Goal: Book appointment/travel/reservation

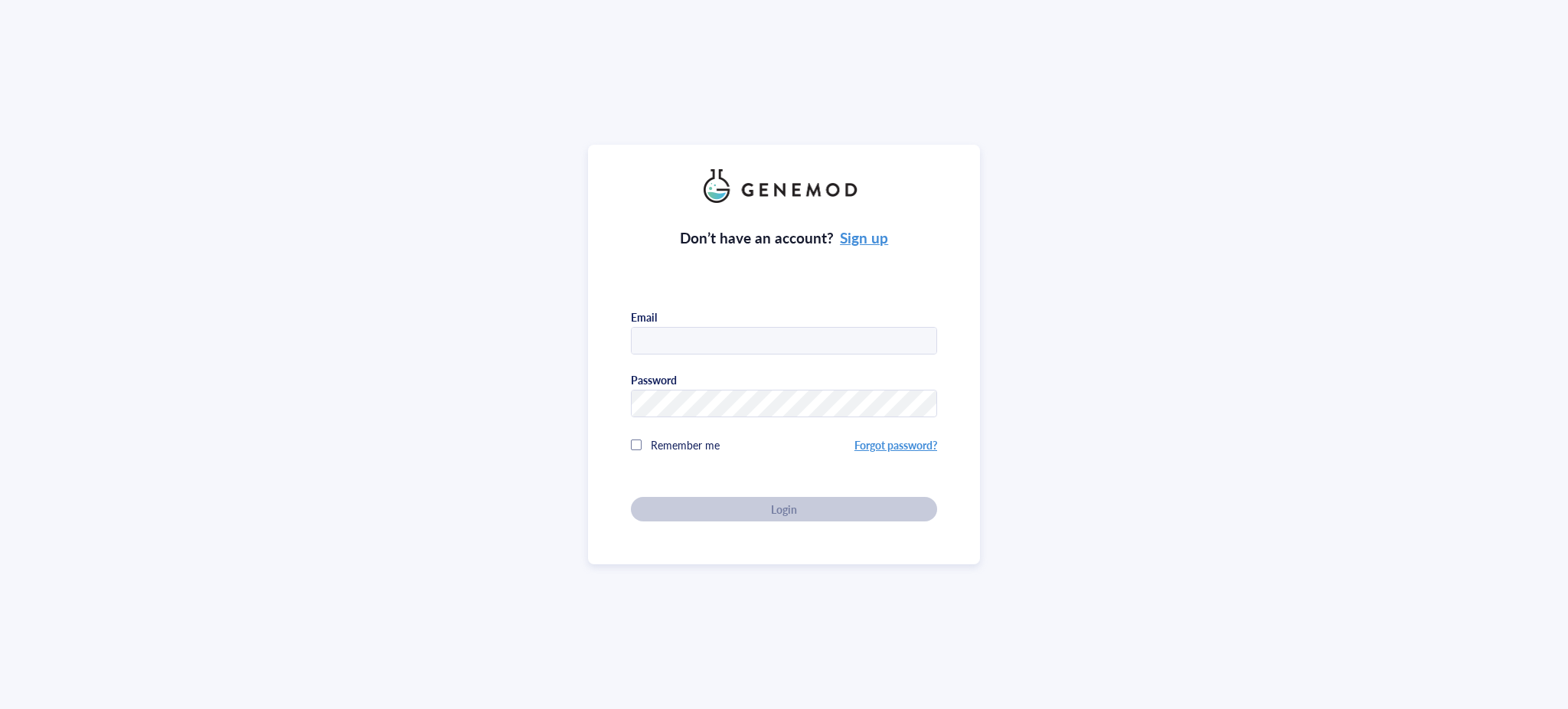
type input "[PERSON_NAME][EMAIL_ADDRESS][PERSON_NAME][DOMAIN_NAME]"
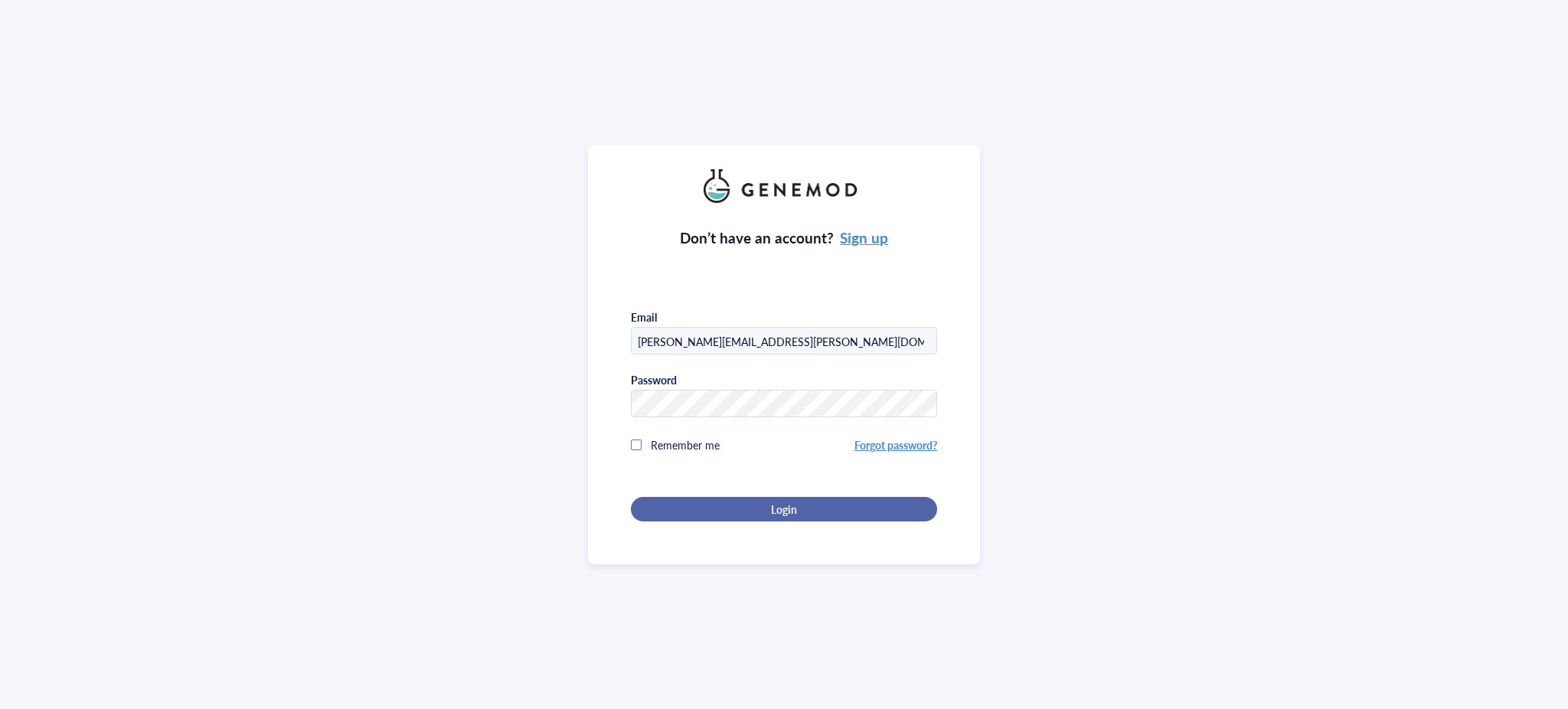
click at [828, 502] on div "Login" at bounding box center [784, 509] width 257 height 14
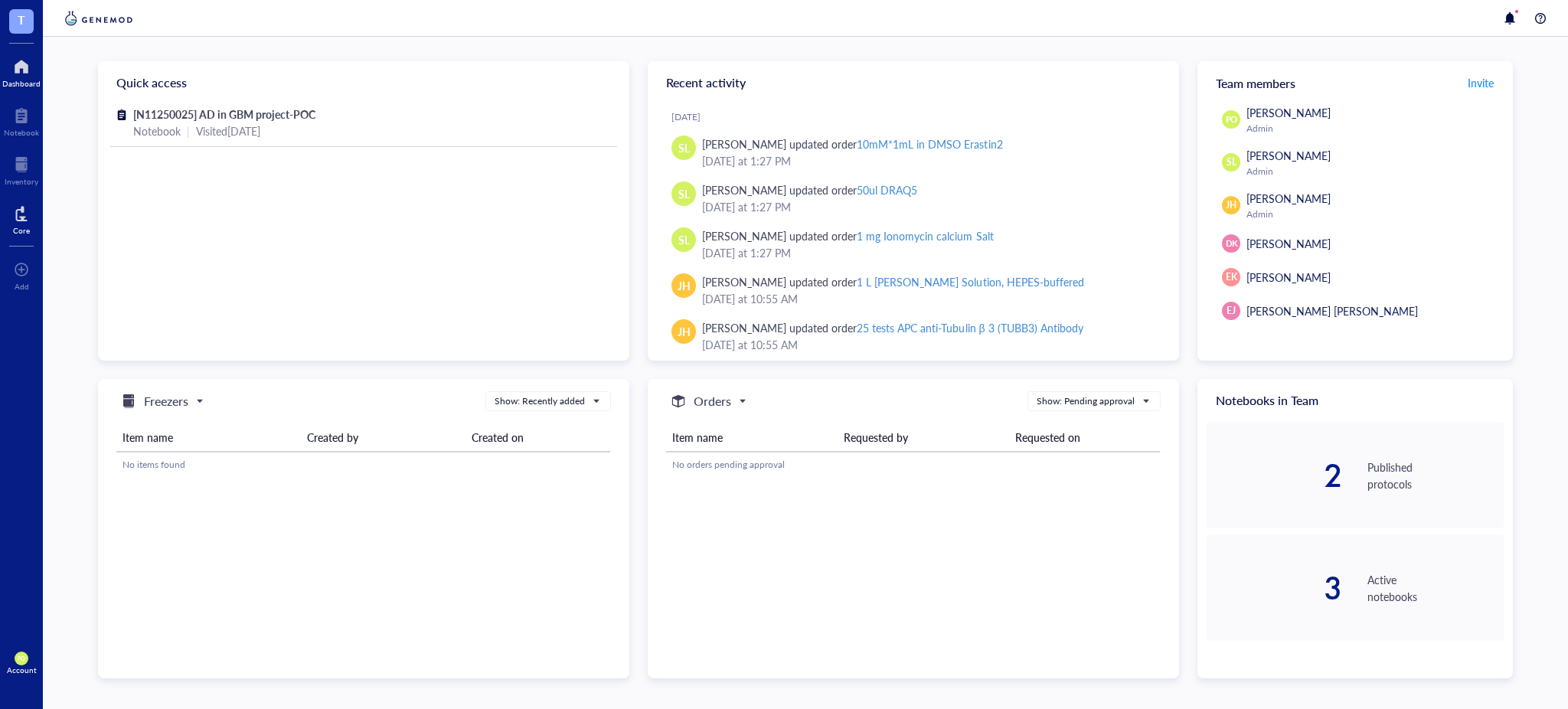
click at [23, 221] on div at bounding box center [21, 213] width 17 height 24
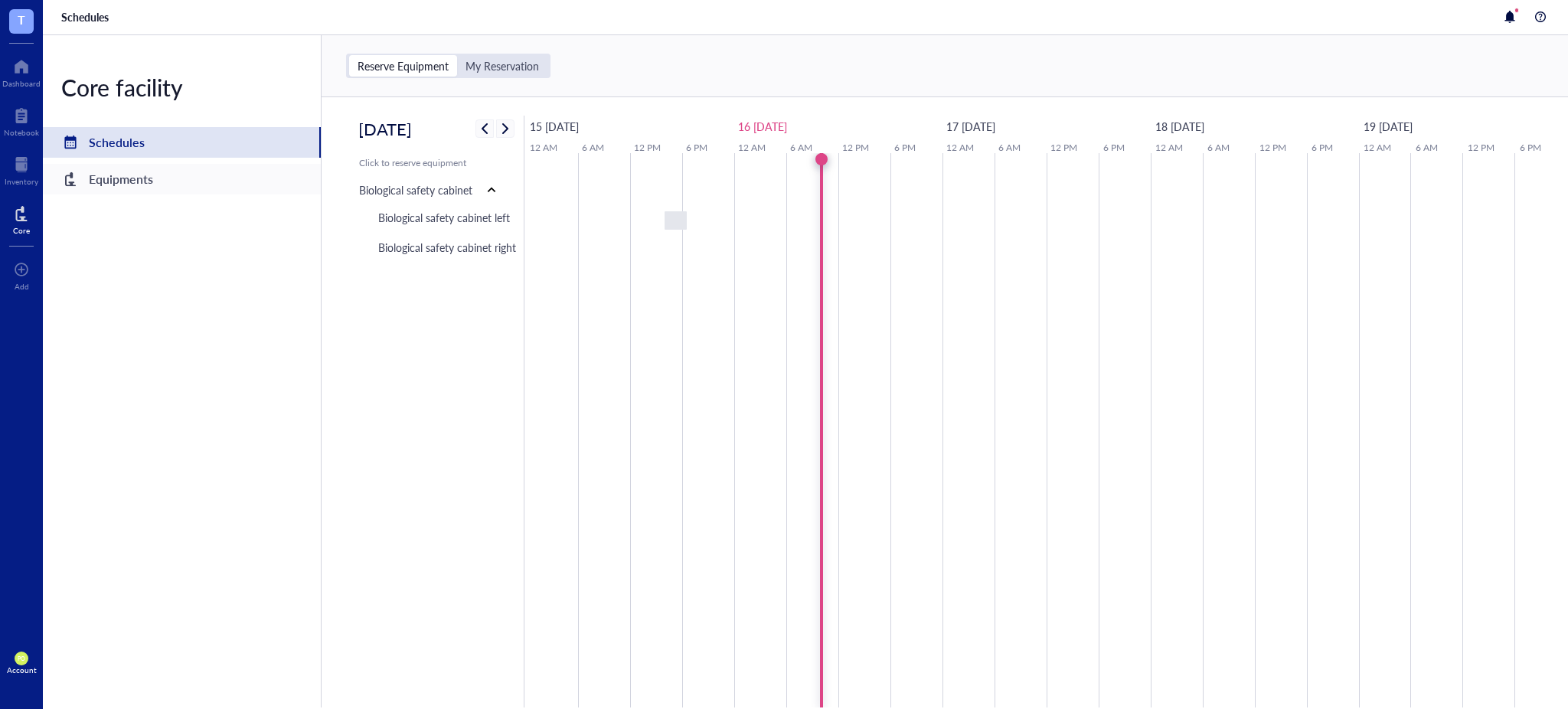
click at [121, 175] on div "Equipments" at bounding box center [121, 179] width 65 height 22
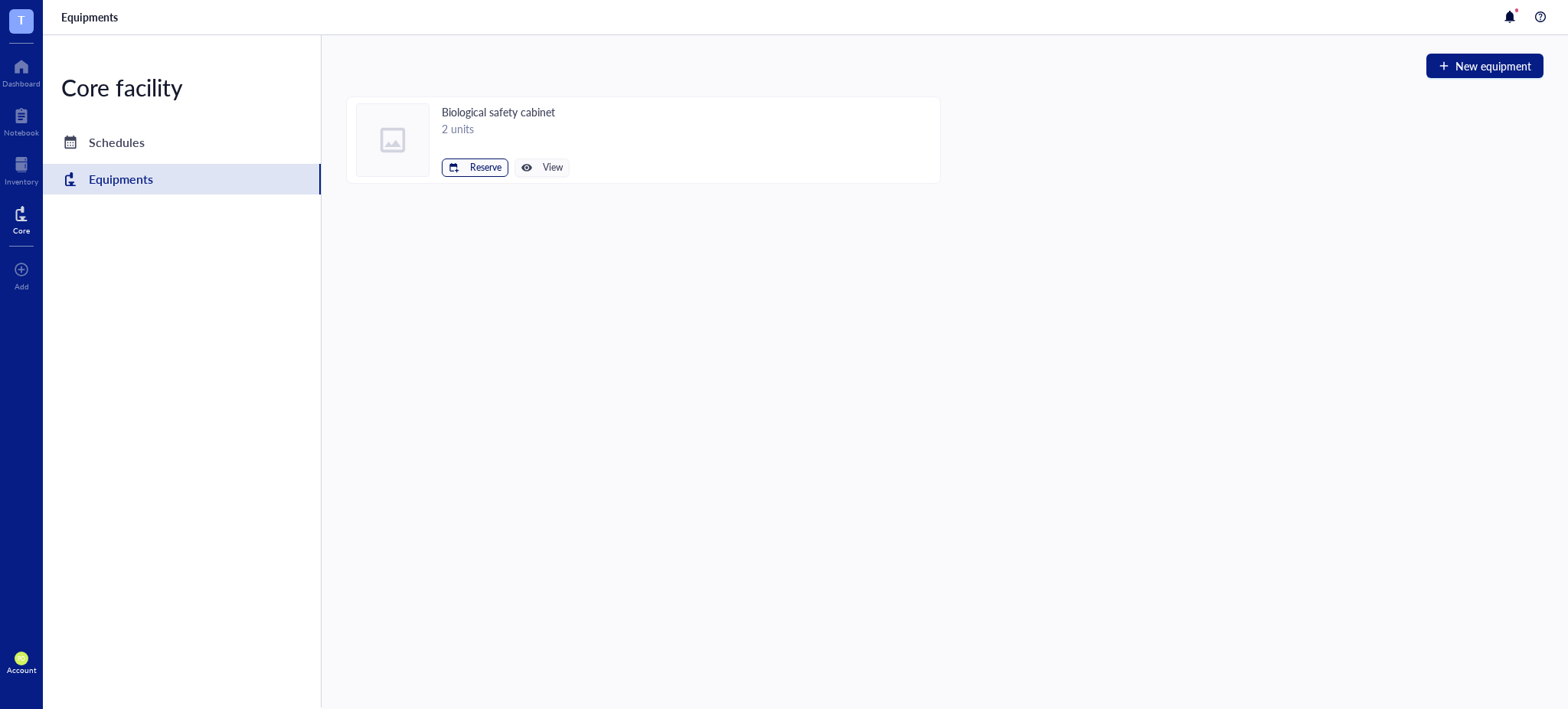
click at [476, 168] on span "Reserve" at bounding box center [486, 167] width 32 height 11
click at [474, 196] on span "Biological safety cabinet left" at bounding box center [428, 193] width 137 height 17
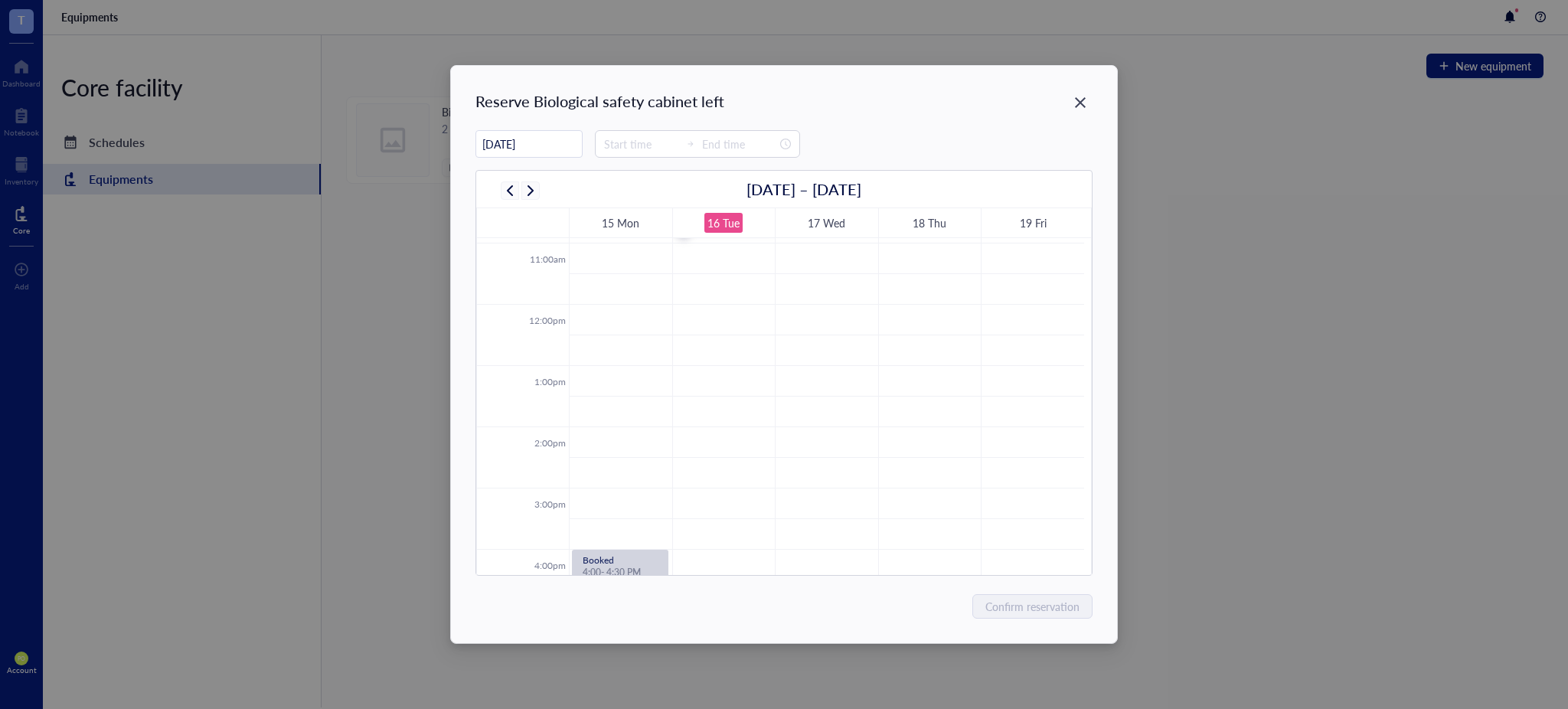
scroll to position [708, 0]
click at [638, 152] on input at bounding box center [641, 144] width 75 height 17
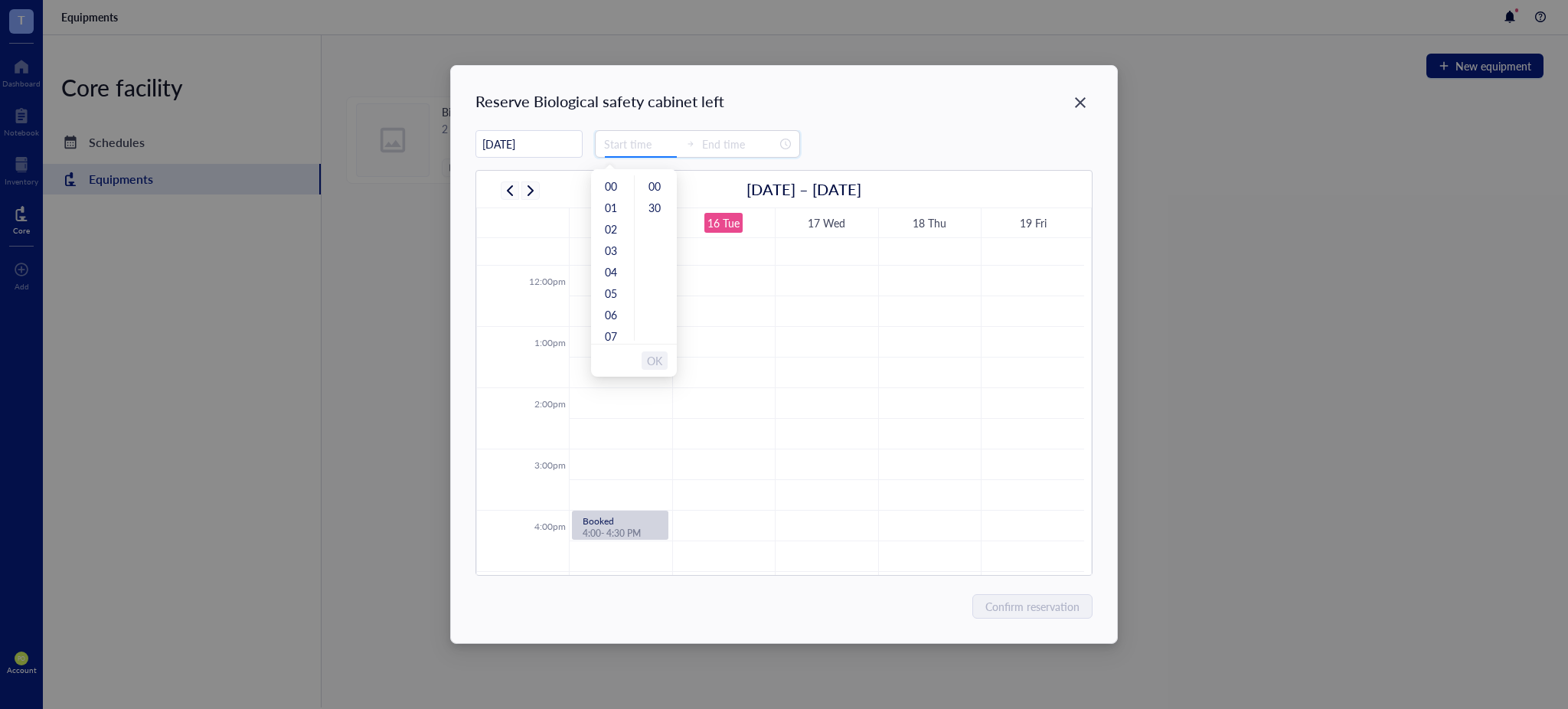
type input "00:00"
type input "00:30"
type input "05:00"
type input "19:00"
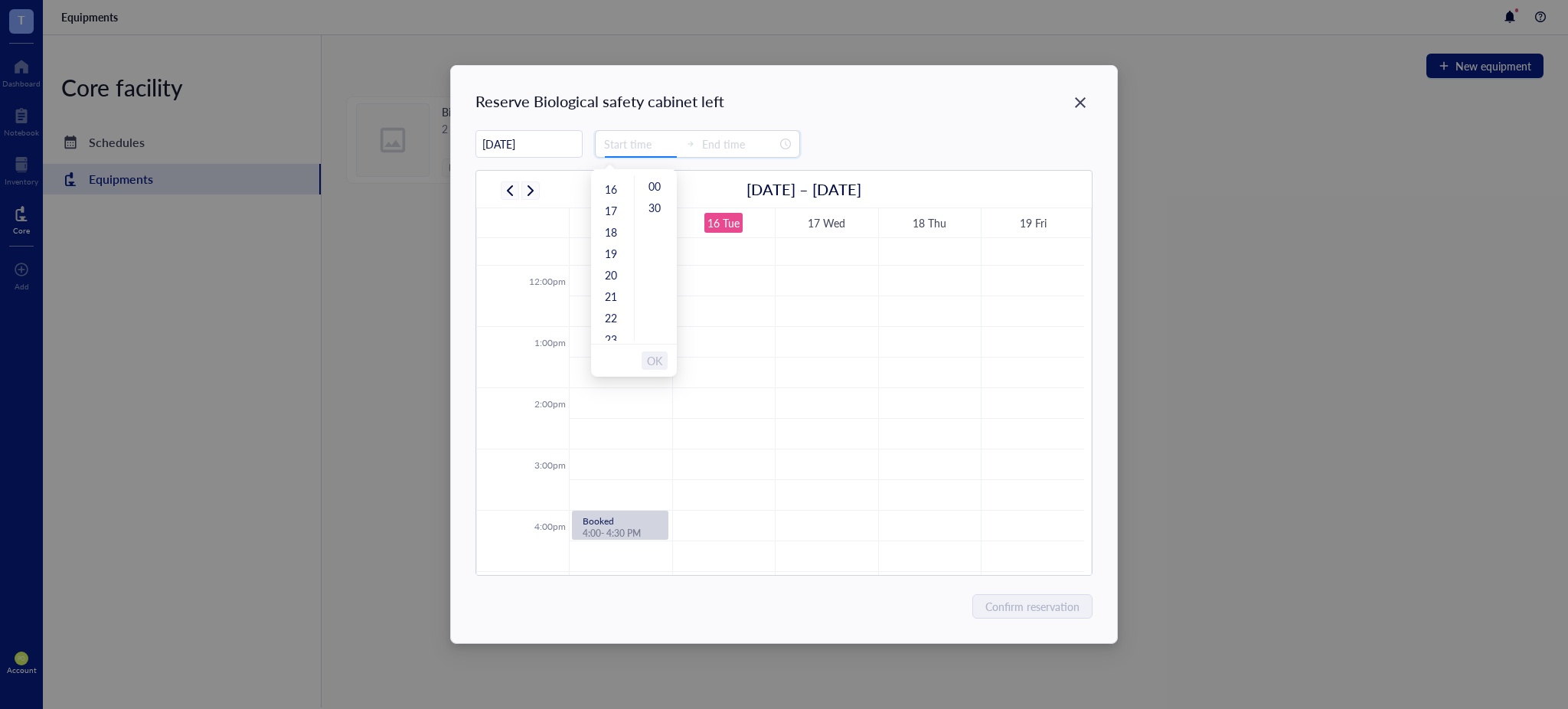
scroll to position [169, 0]
type input "15:00"
click at [613, 336] on div "15" at bounding box center [612, 338] width 36 height 22
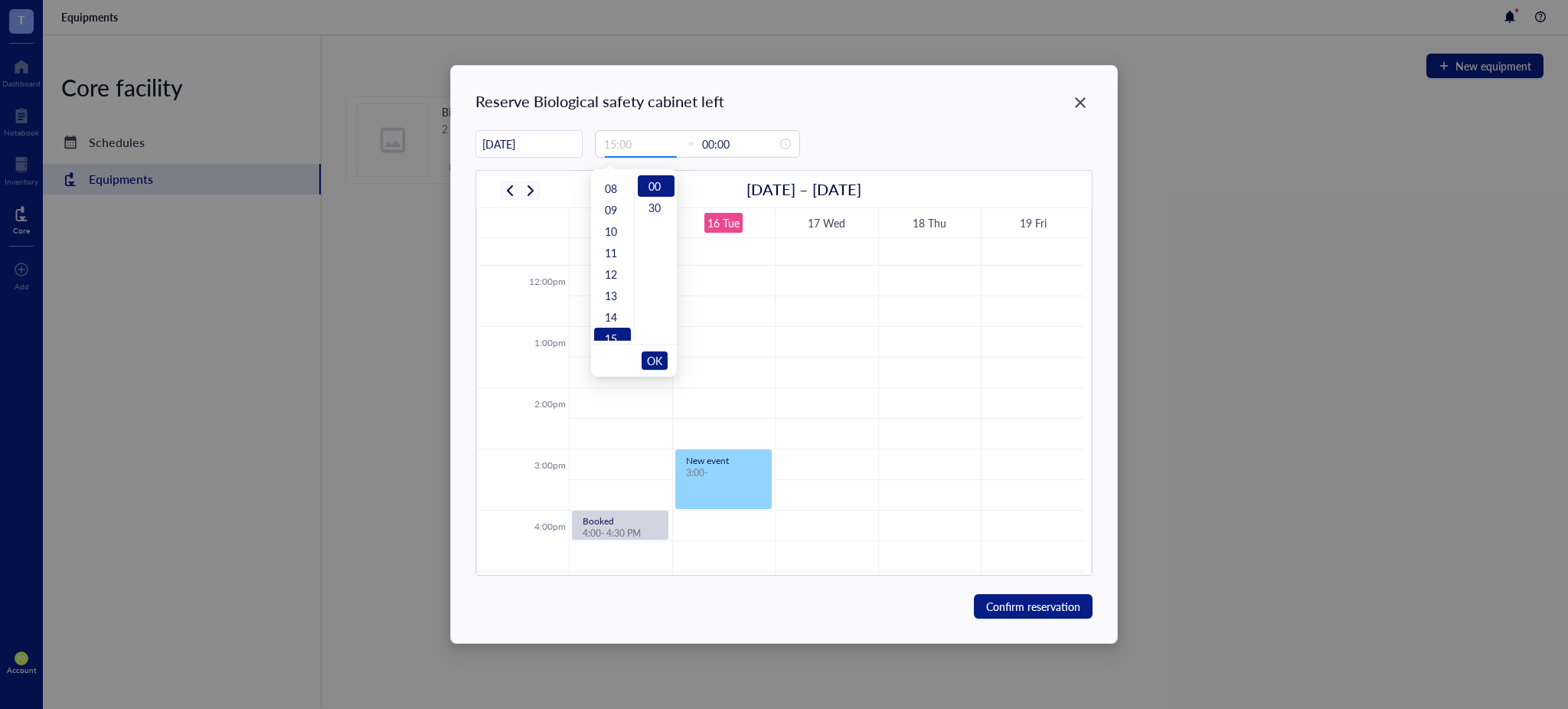
type input "20:00"
type input "00:00"
click at [656, 184] on div "00" at bounding box center [655, 186] width 36 height 22
type input "15:00"
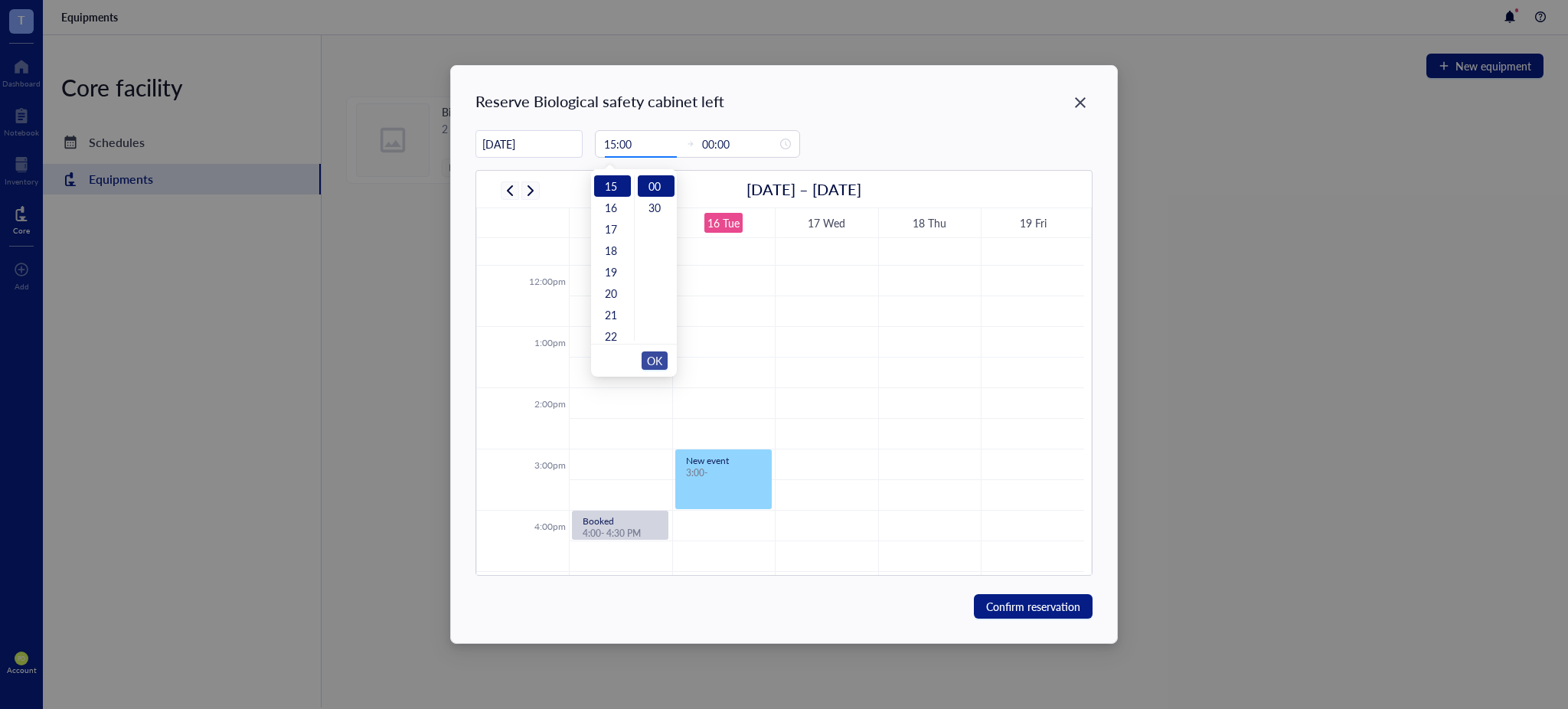
click at [653, 365] on span "OK" at bounding box center [654, 361] width 15 height 29
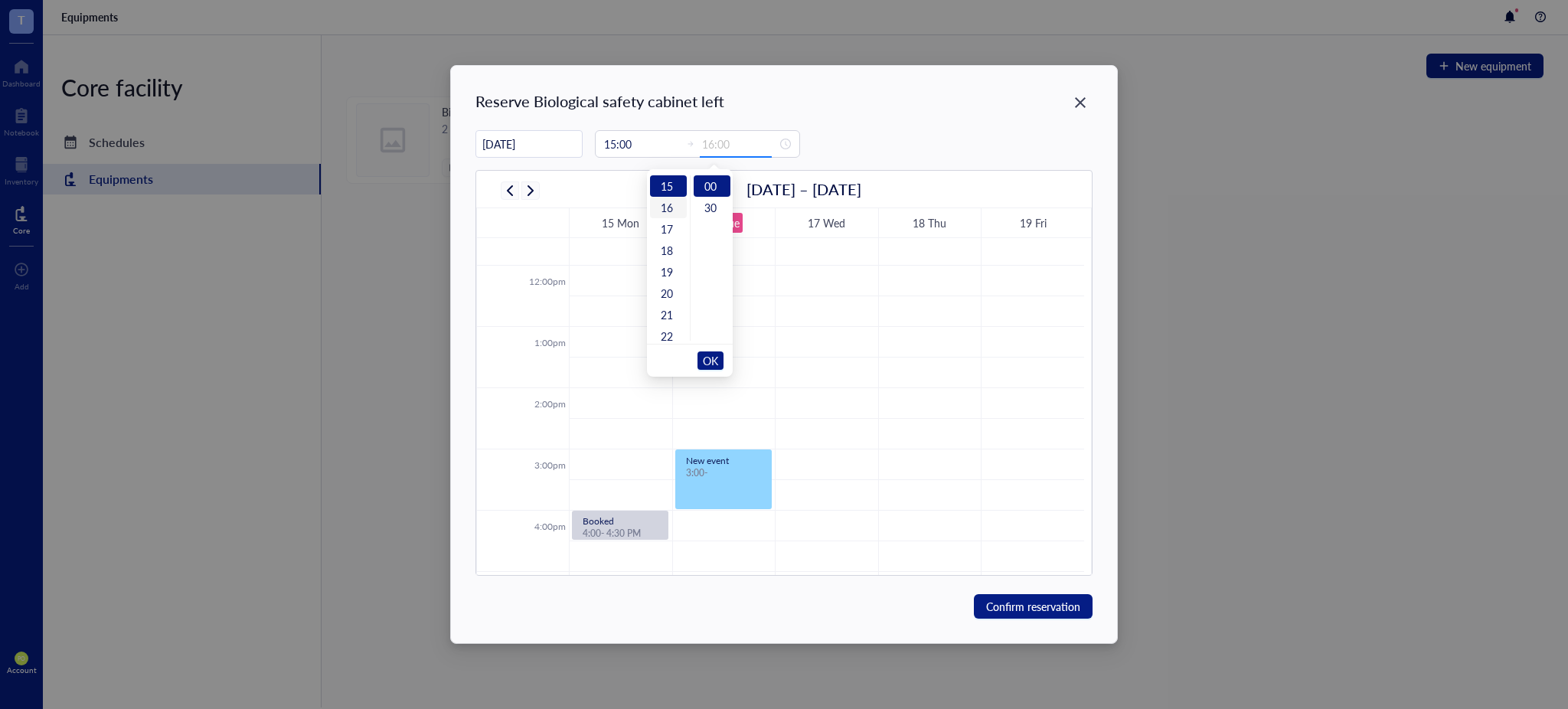
click at [667, 205] on div "16" at bounding box center [668, 207] width 36 height 22
click at [712, 187] on div "00" at bounding box center [711, 186] width 36 height 22
type input "16:00"
click at [712, 356] on span "OK" at bounding box center [710, 361] width 15 height 29
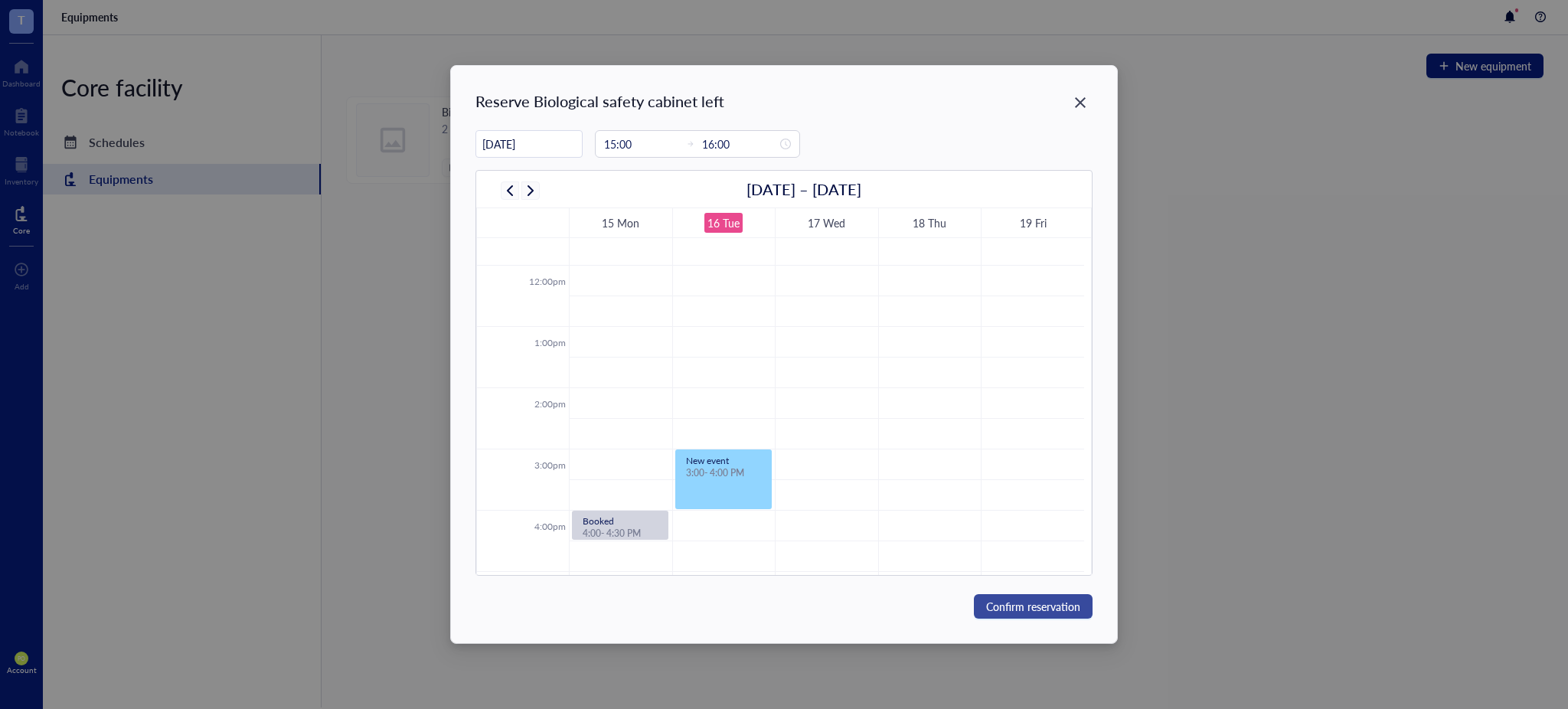
click at [1044, 601] on span "Confirm reservation" at bounding box center [1033, 606] width 95 height 17
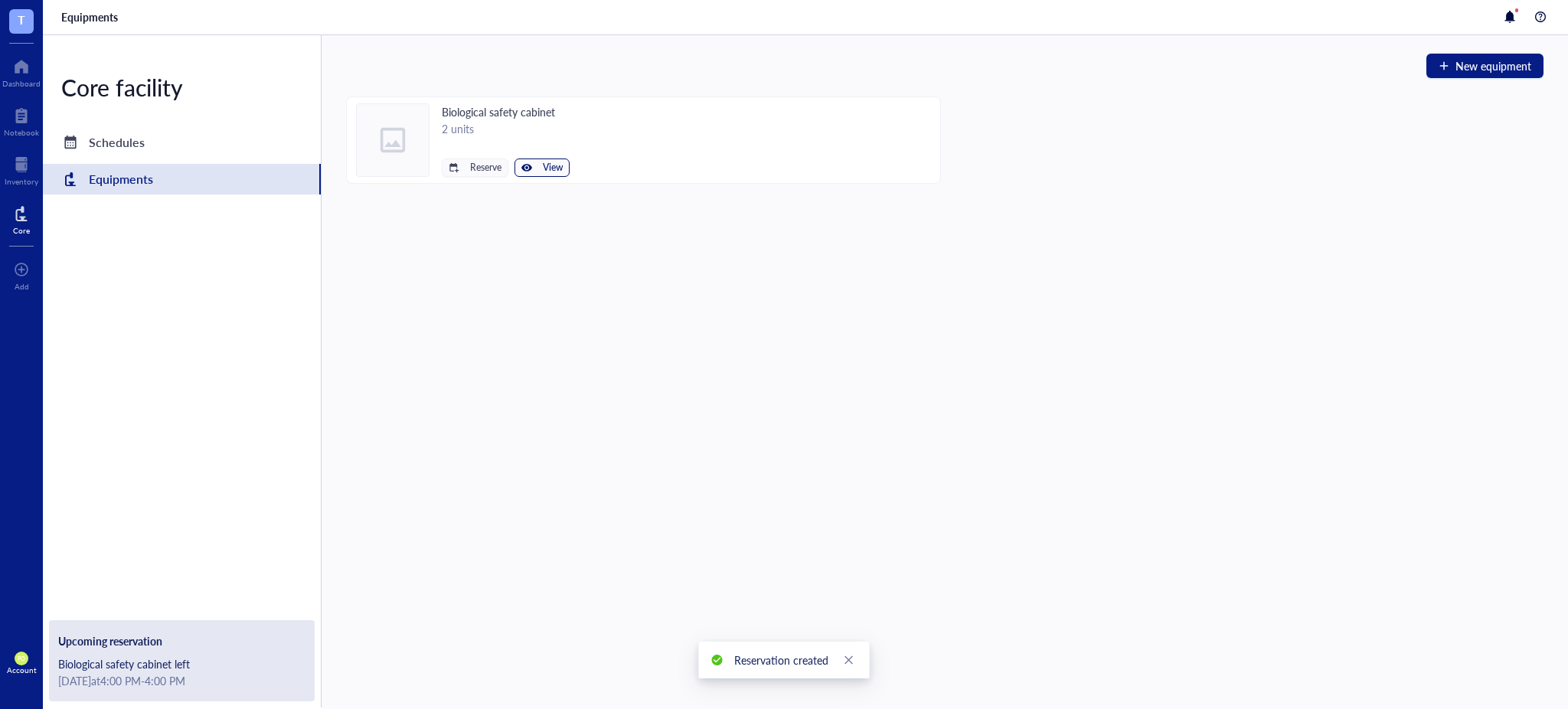
click at [555, 171] on span "View" at bounding box center [553, 167] width 20 height 11
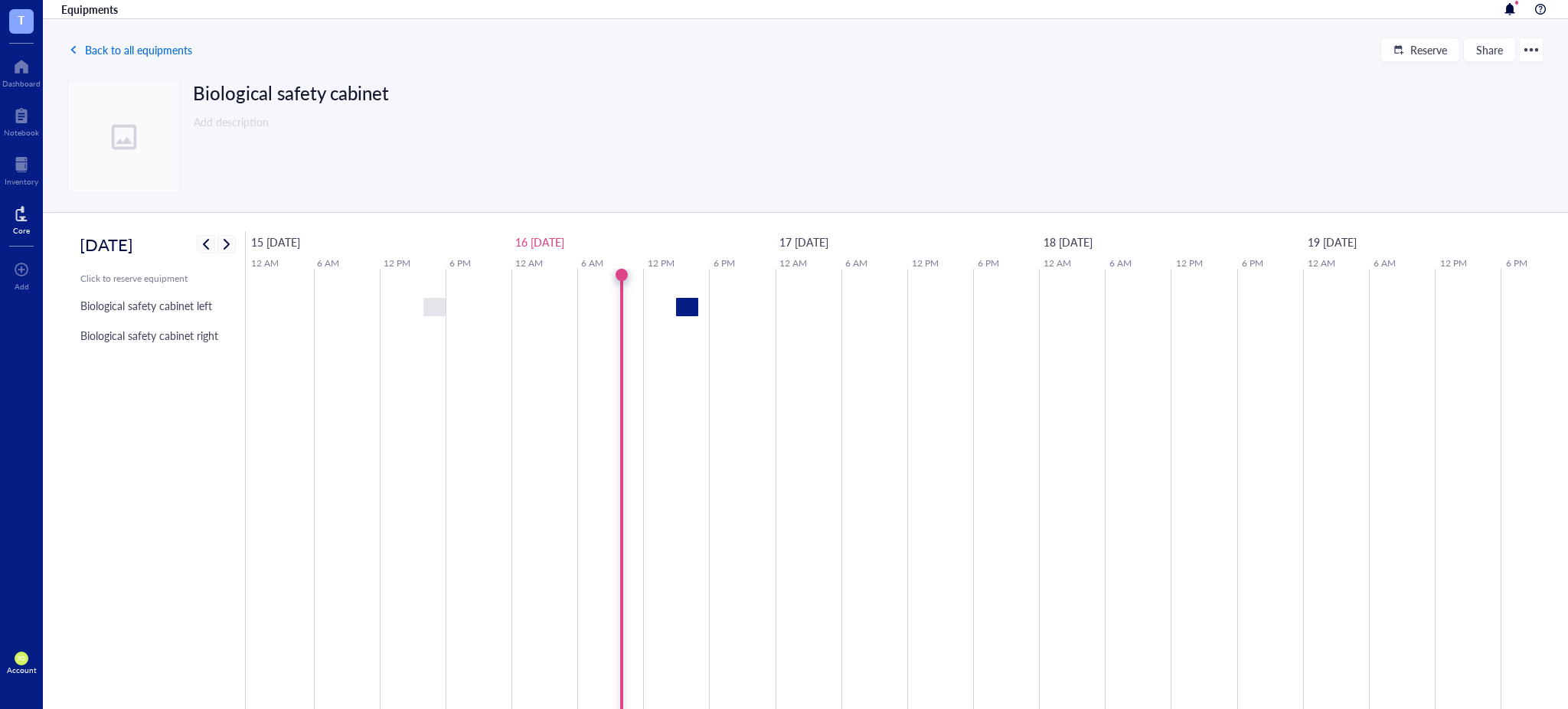
click at [111, 45] on span "Back to all equipments" at bounding box center [138, 49] width 107 height 12
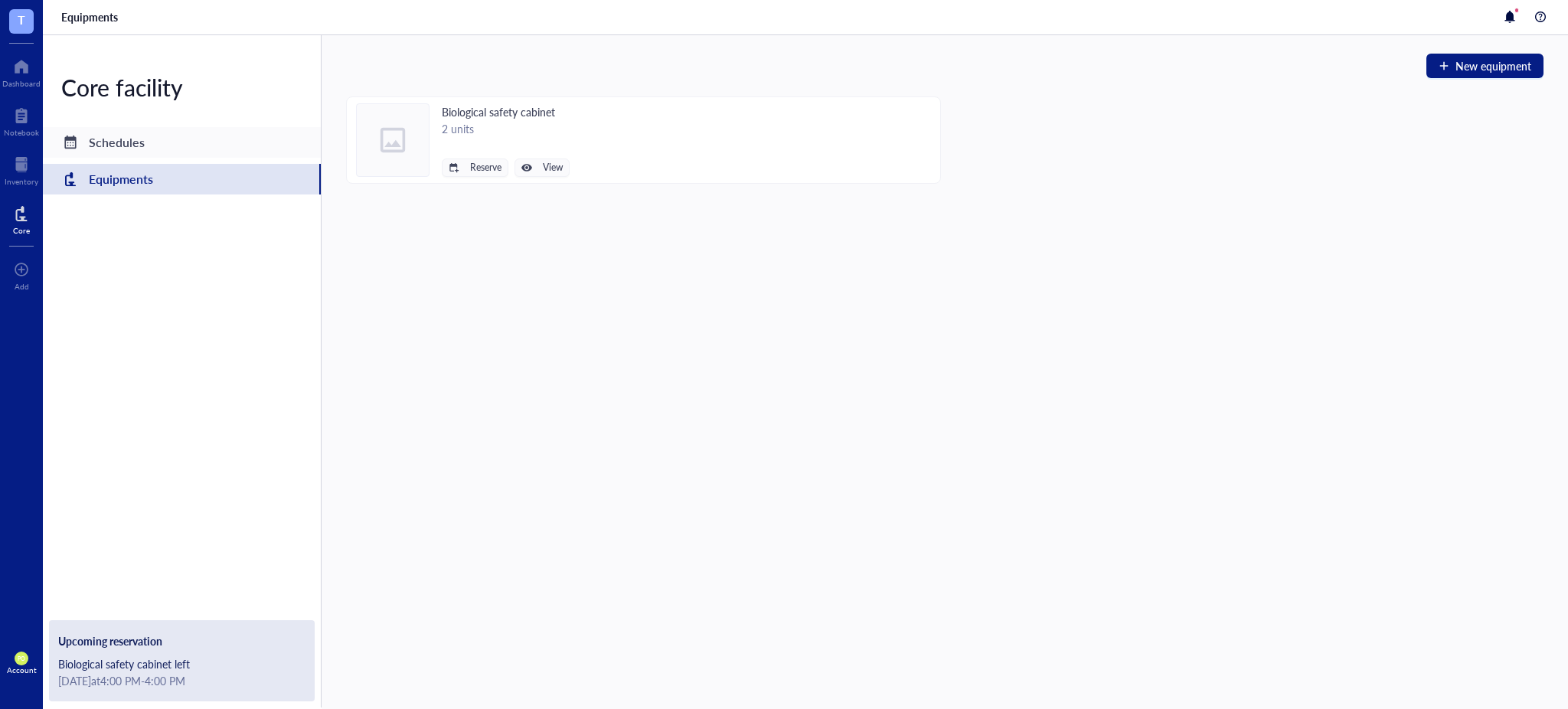
click at [98, 145] on div "Schedules" at bounding box center [116, 142] width 56 height 22
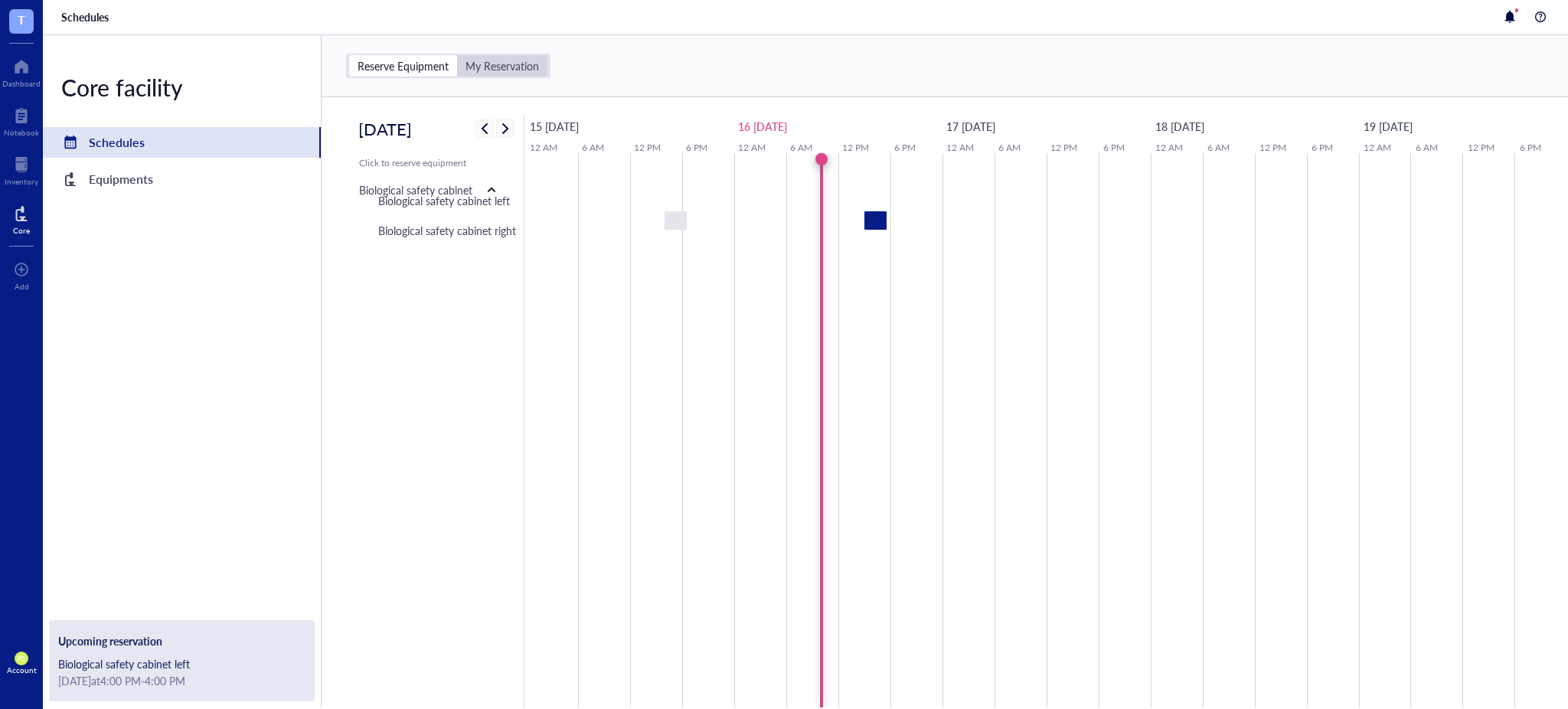
click at [518, 67] on div "My Reservation" at bounding box center [502, 65] width 74 height 14
click at [457, 55] on input "My Reservation" at bounding box center [457, 55] width 0 height 0
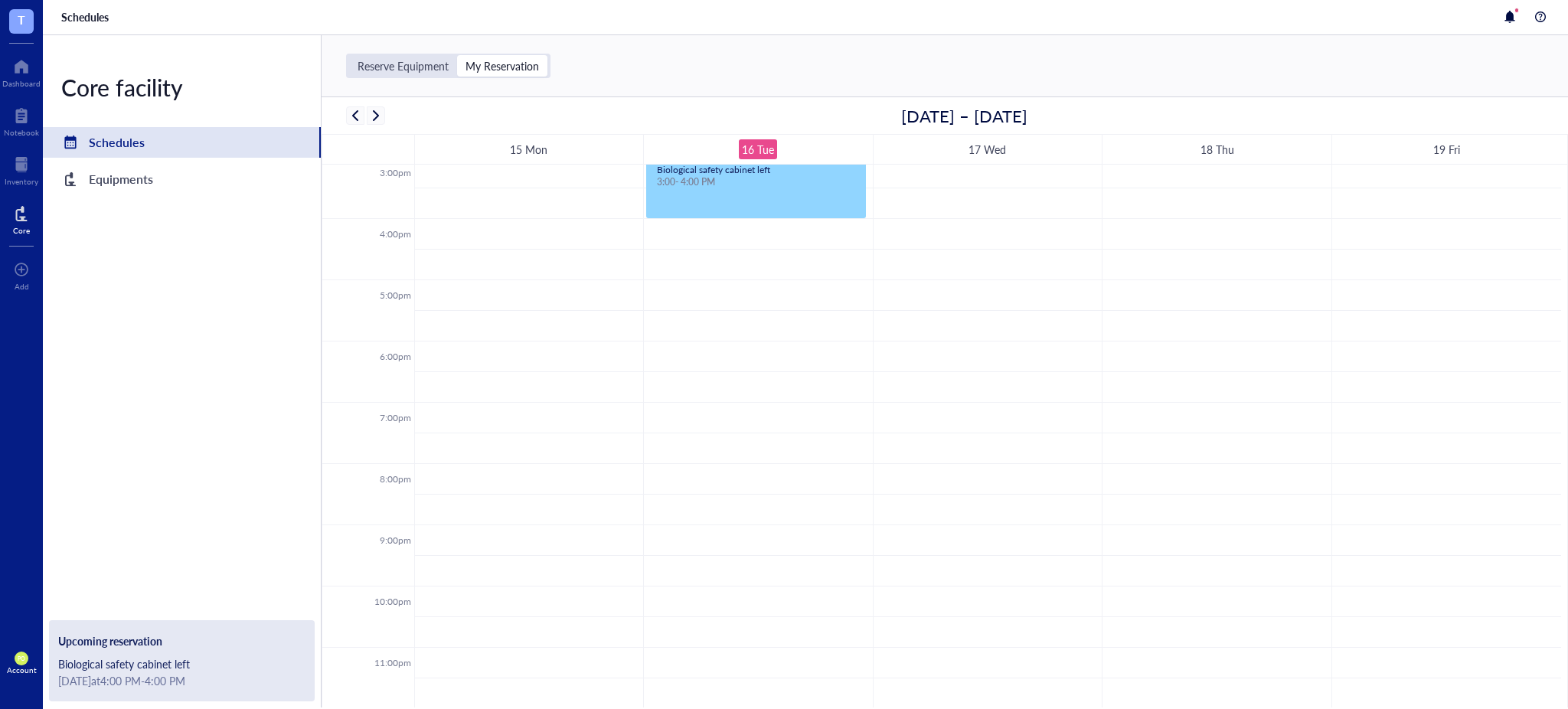
scroll to position [585, 0]
